Goal: Task Accomplishment & Management: Use online tool/utility

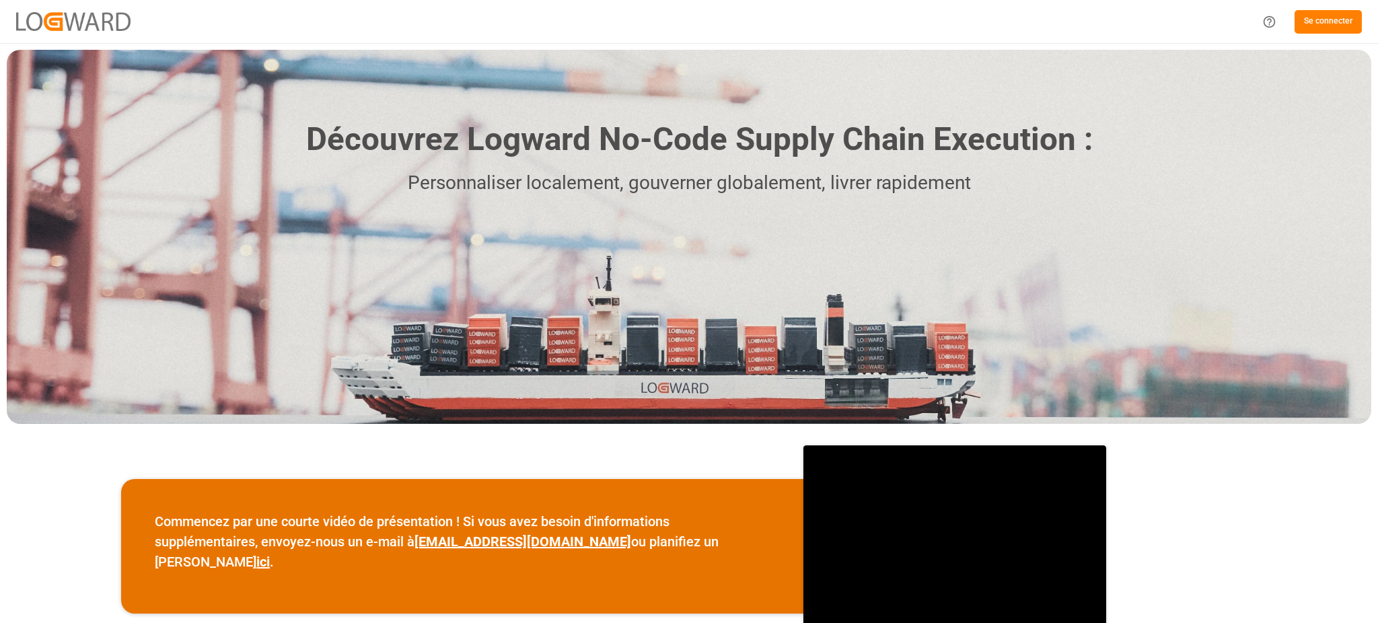
click at [1337, 21] on font "Se connecter" at bounding box center [1328, 20] width 48 height 9
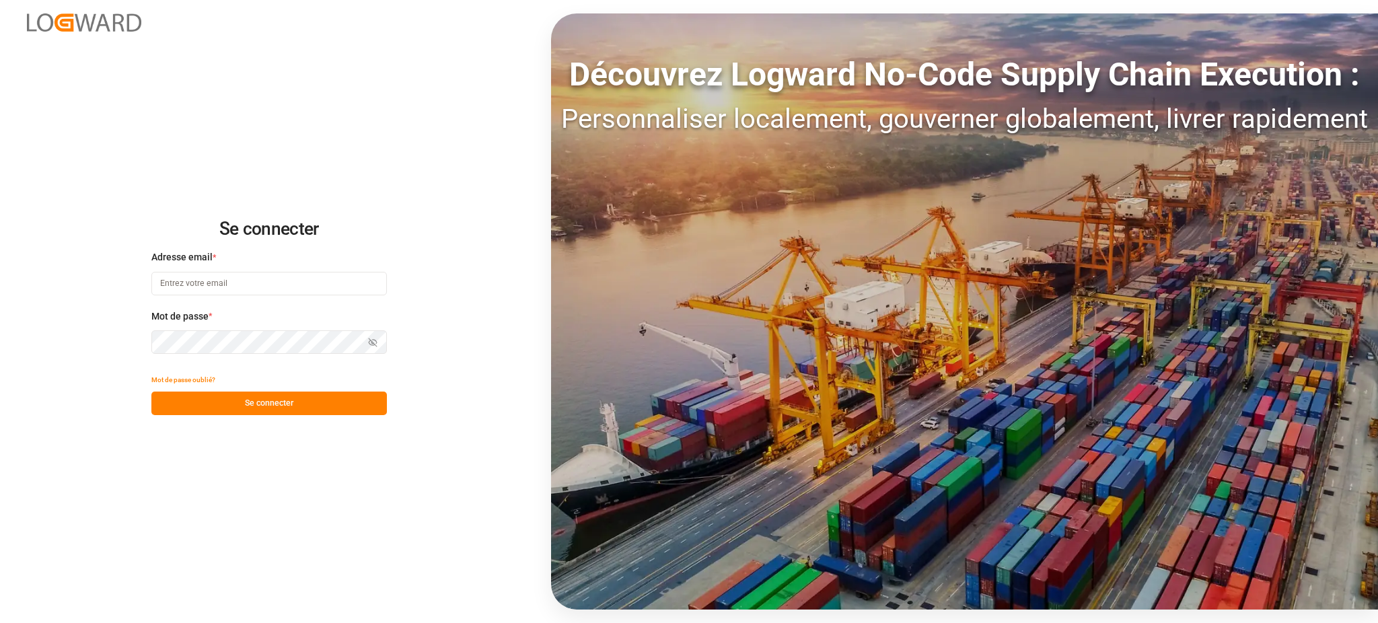
type input "[PERSON_NAME][EMAIL_ADDRESS][PERSON_NAME][DOMAIN_NAME]"
click at [264, 413] on button "Se connecter" at bounding box center [268, 404] width 235 height 24
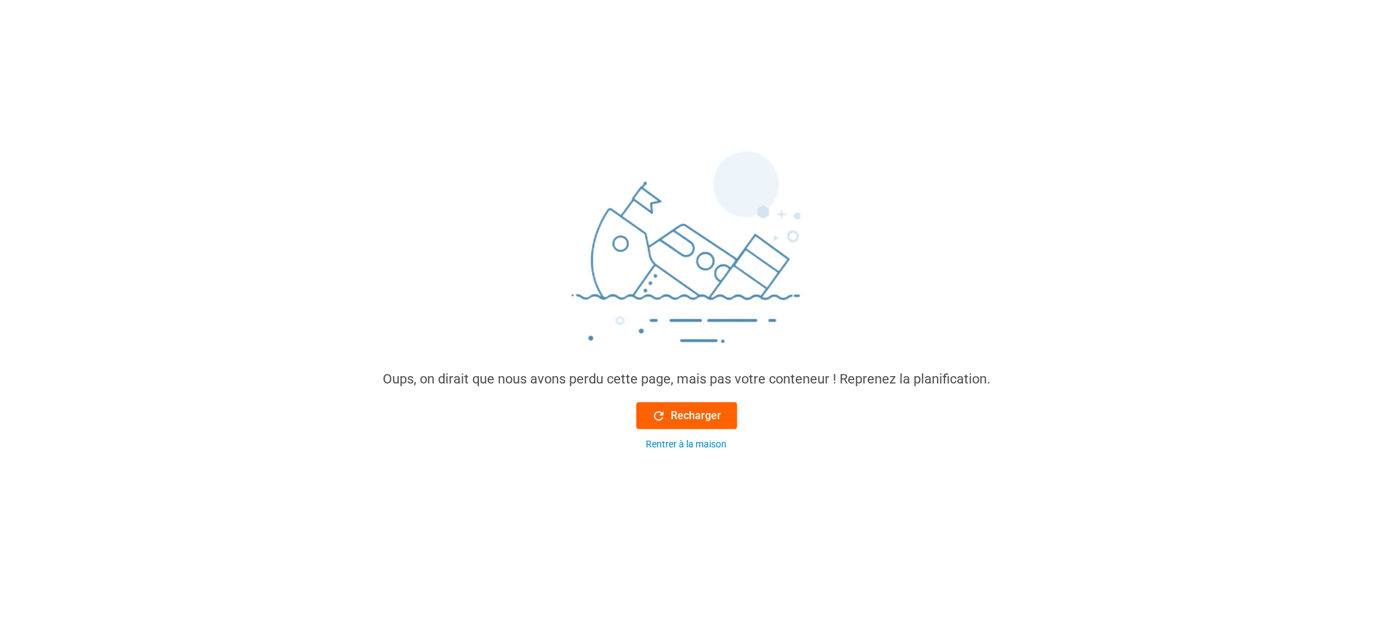
click at [661, 418] on icon at bounding box center [659, 416] width 14 height 14
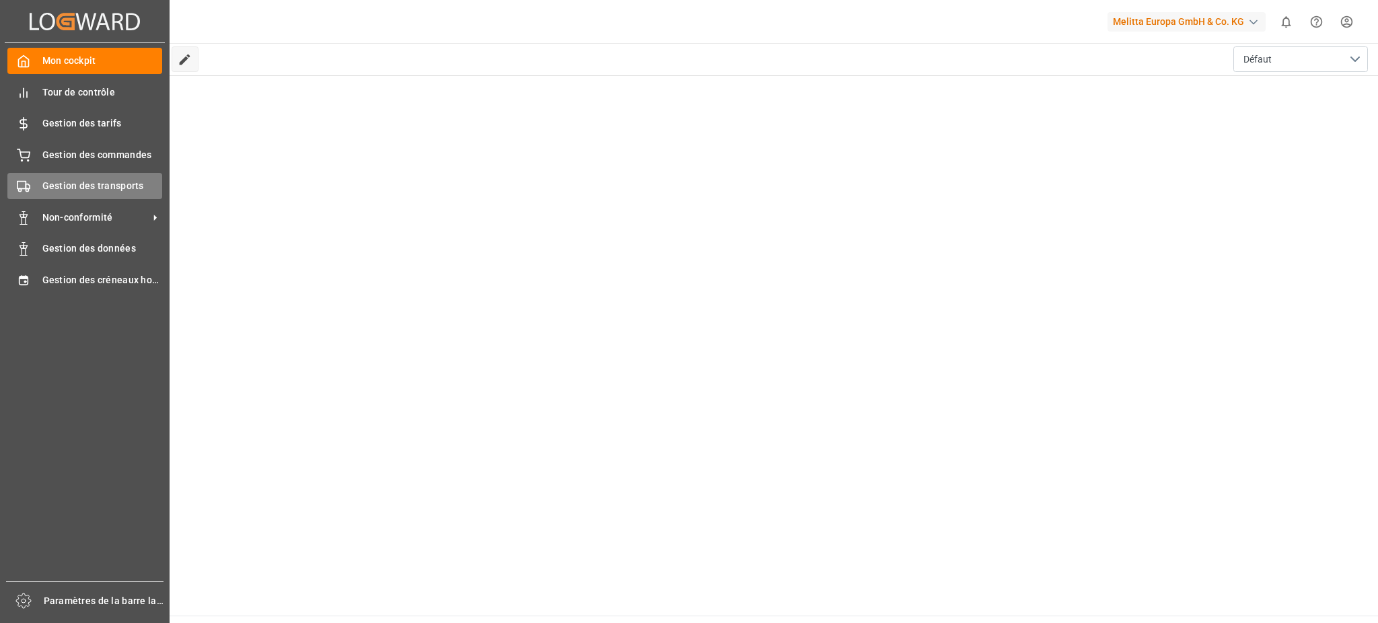
click at [95, 192] on span "Gestion des transports" at bounding box center [102, 186] width 120 height 14
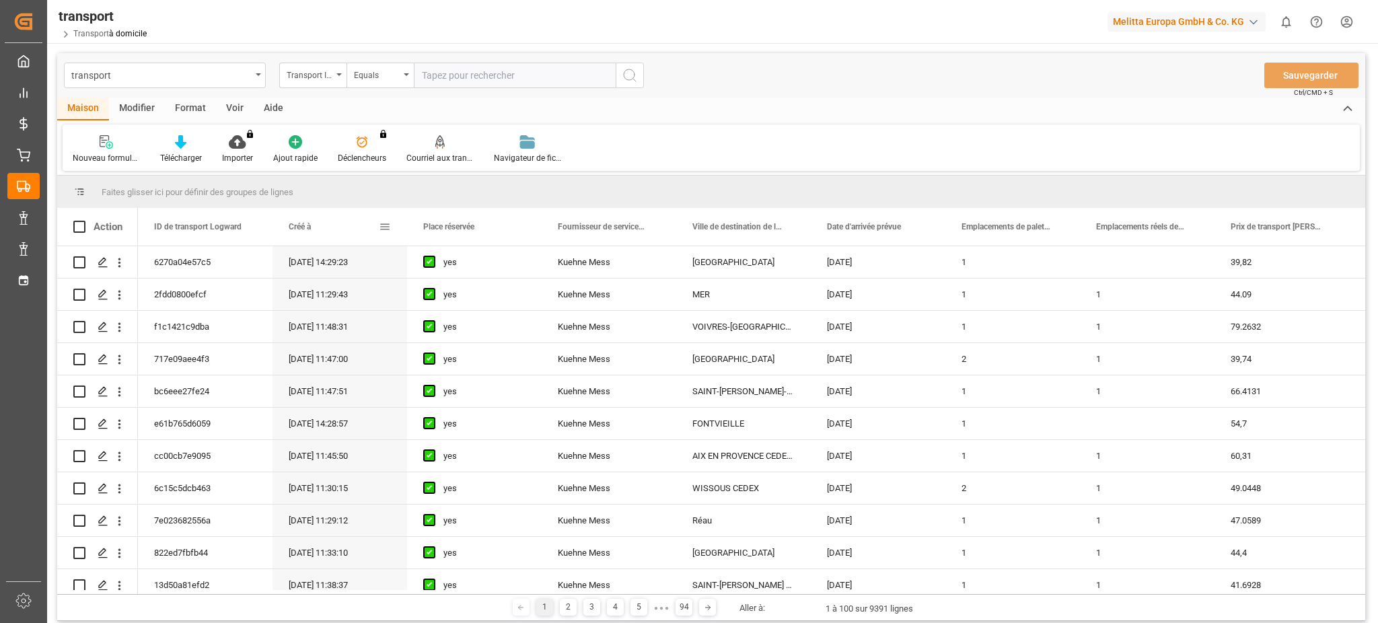
click at [384, 224] on span at bounding box center [385, 227] width 12 height 12
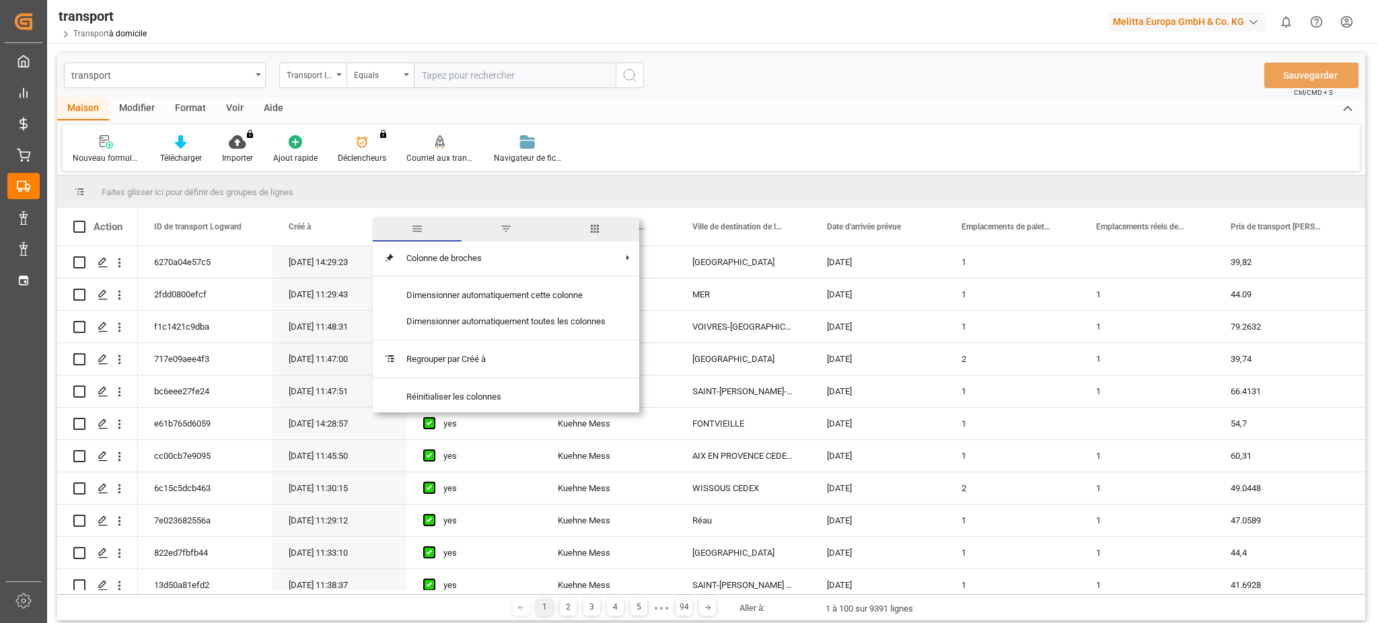
click at [498, 231] on span "filtre" at bounding box center [505, 229] width 89 height 24
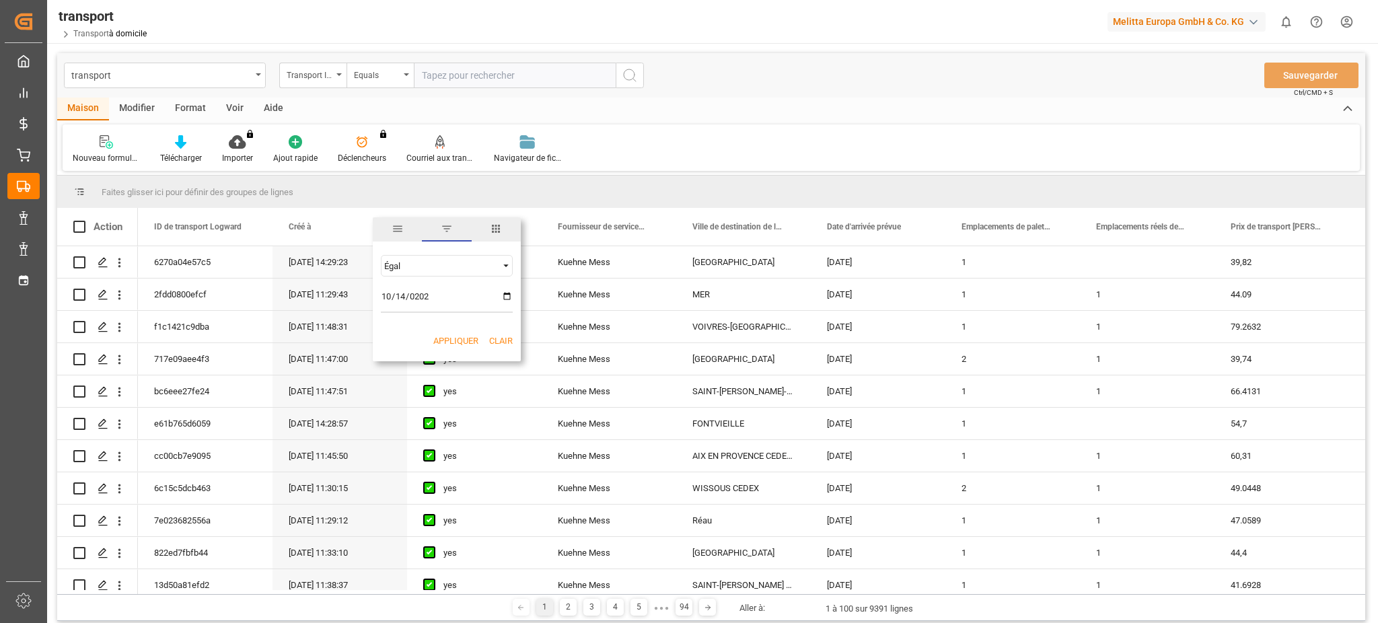
type input "[DATE]"
click at [453, 327] on div "Appliquer Clair" at bounding box center [447, 341] width 148 height 35
click at [451, 347] on button "Appliquer" at bounding box center [455, 340] width 45 height 13
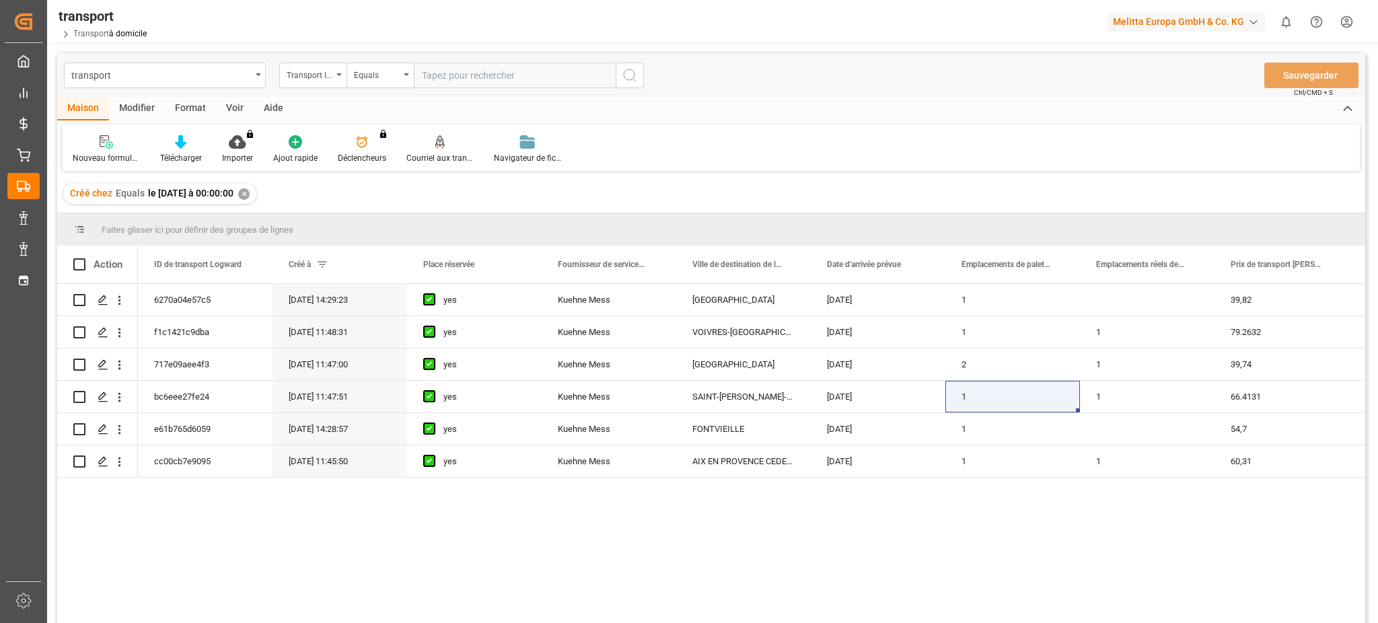
click at [1240, 75] on div "transport Transport ID Logward Equals Sauvegarder Ctrl/CMD + S" at bounding box center [711, 75] width 1308 height 44
